Goal: Communication & Community: Answer question/provide support

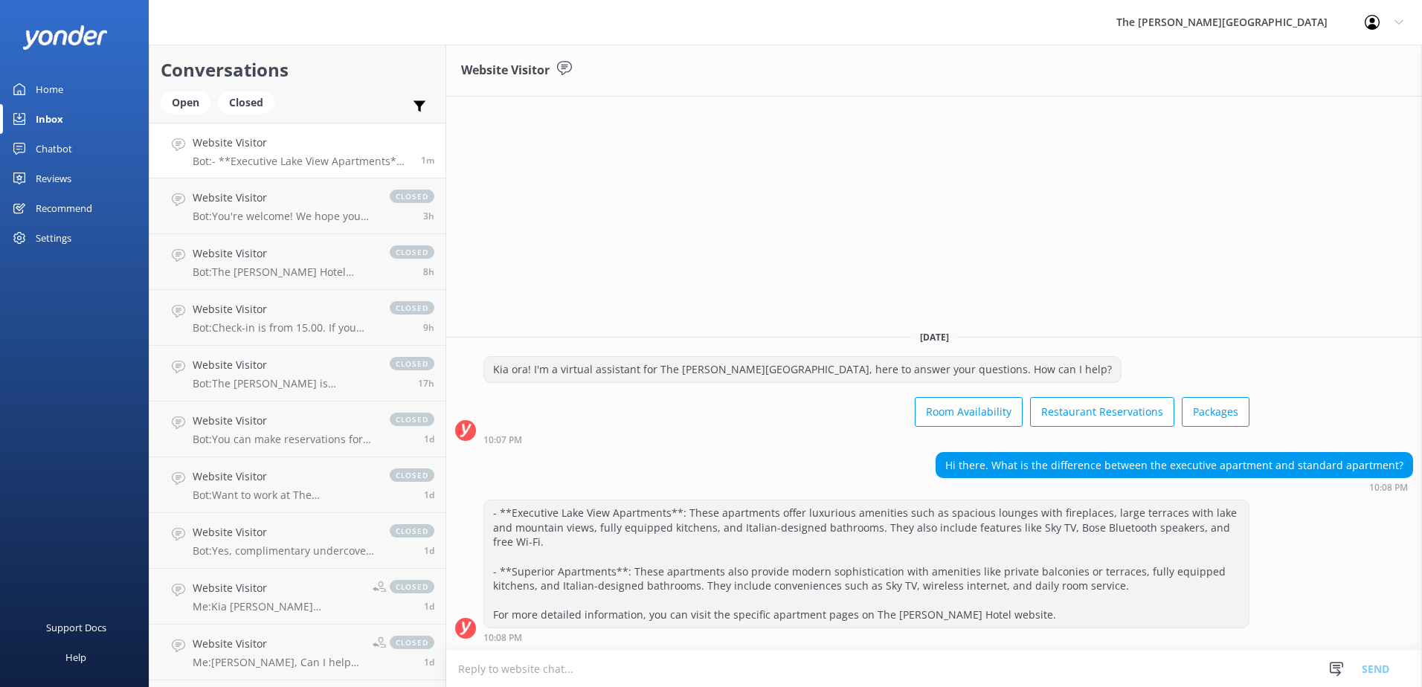
click at [315, 145] on h4 "Website Visitor" at bounding box center [301, 143] width 217 height 16
click at [285, 215] on p "Bot: You're welcome! We hope you enjoy your stay at The [PERSON_NAME][GEOGRAPHI…" at bounding box center [284, 216] width 182 height 13
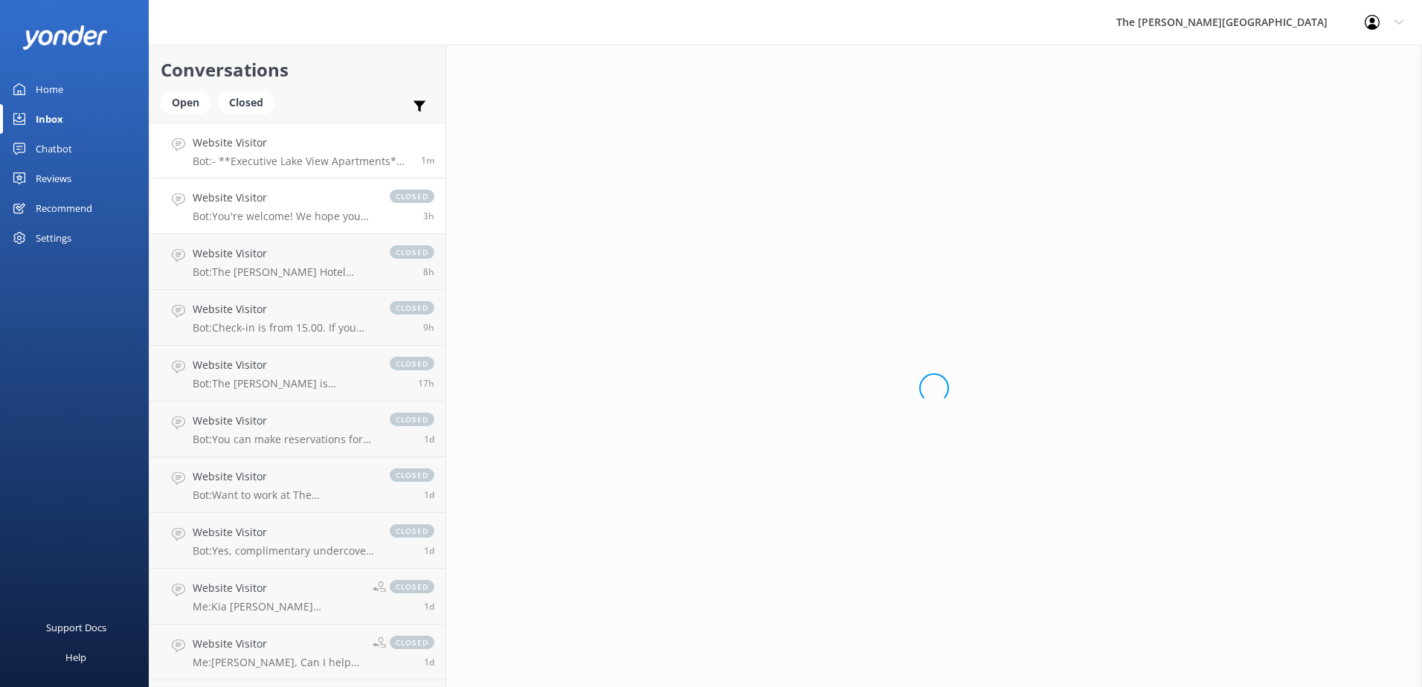
click at [287, 162] on p "Bot: - **Executive Lake View Apartments**: These apartments offer luxurious ame…" at bounding box center [301, 161] width 217 height 13
